Goal: Check status: Check status

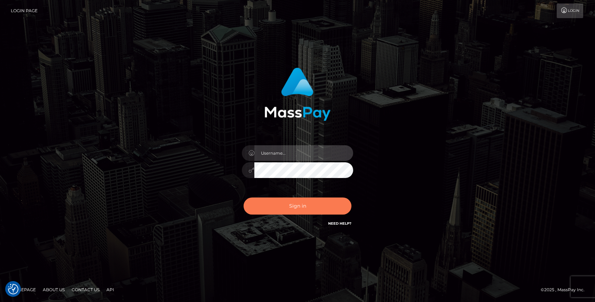
type input "grace.rush"
click at [262, 204] on button "Sign in" at bounding box center [297, 205] width 108 height 17
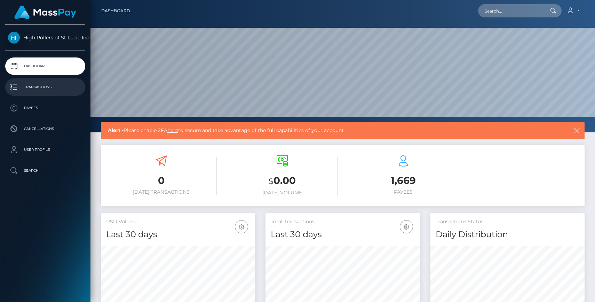
click at [68, 88] on p "Transactions" at bounding box center [45, 87] width 74 height 10
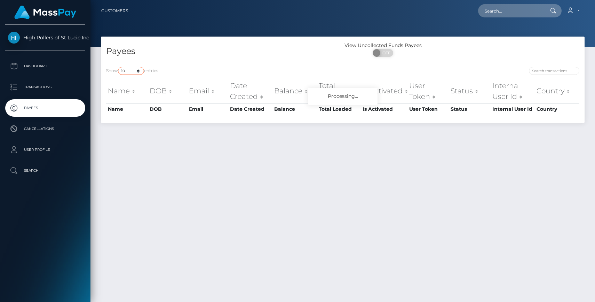
click at [135, 69] on select "10 25 50 100 250" at bounding box center [131, 71] width 26 height 8
select select "250"
click at [119, 67] on select "10 25 50 100 250" at bounding box center [131, 71] width 26 height 8
click at [250, 44] on div "Payees" at bounding box center [222, 52] width 242 height 20
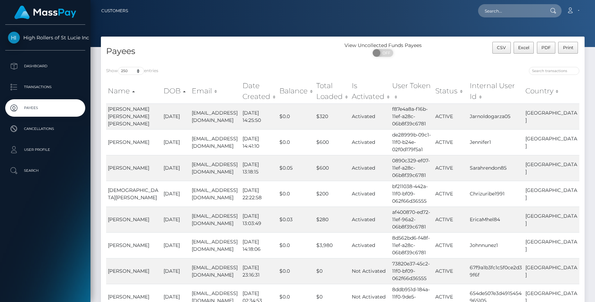
scroll to position [6306, 0]
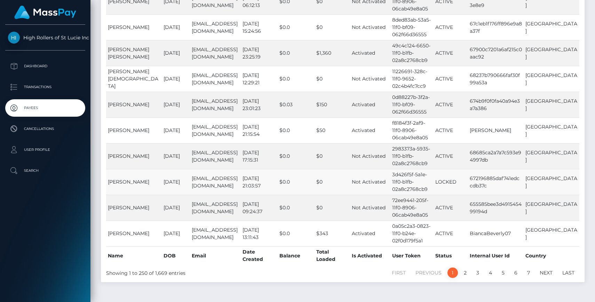
click at [127, 169] on td "[PERSON_NAME]" at bounding box center [134, 182] width 56 height 26
click at [115, 169] on td "[PERSON_NAME]" at bounding box center [134, 182] width 56 height 26
drag, startPoint x: 485, startPoint y: 161, endPoint x: 509, endPoint y: 170, distance: 26.0
click at [509, 170] on td "672196885daf741edccdb37c" at bounding box center [496, 182] width 56 height 26
copy td "672196885daf741edccdb37c"
